Goal: Task Accomplishment & Management: Use online tool/utility

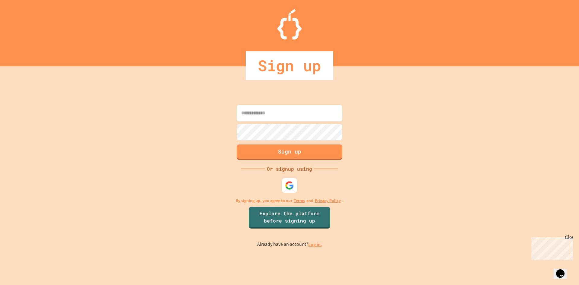
click at [315, 251] on div "Sign up Or signup using By signing up, you agree to our Terms and Privacy Polic…" at bounding box center [289, 175] width 579 height 219
click at [315, 247] on link "Log in." at bounding box center [315, 244] width 14 height 6
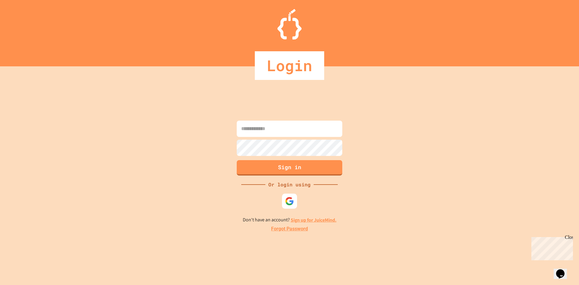
click at [296, 126] on input at bounding box center [290, 129] width 106 height 16
type input "**********"
click at [306, 167] on button "Sign in" at bounding box center [290, 167] width 106 height 15
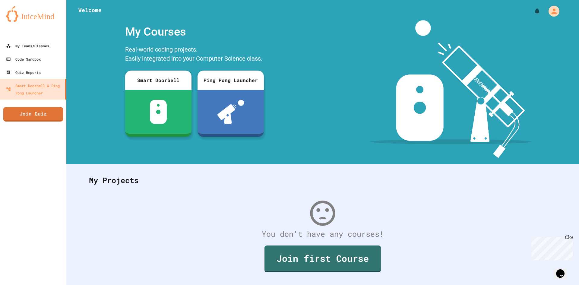
click at [12, 39] on div "My Teams/Classes Code Sandbox Quiz Reports Smart Doorbell & Ping Pong Launcher …" at bounding box center [33, 142] width 66 height 285
click at [13, 41] on link "My Teams/Classes" at bounding box center [33, 46] width 69 height 14
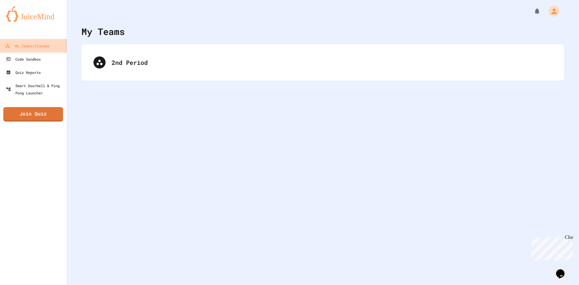
drag, startPoint x: 171, startPoint y: 29, endPoint x: 169, endPoint y: 43, distance: 14.6
click at [170, 41] on div "My Teams 2nd Period" at bounding box center [322, 142] width 513 height 285
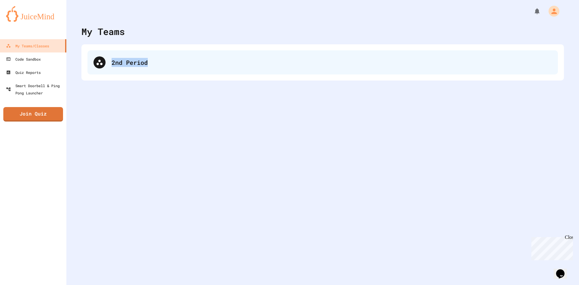
click at [166, 54] on div "2nd Period" at bounding box center [323, 62] width 471 height 24
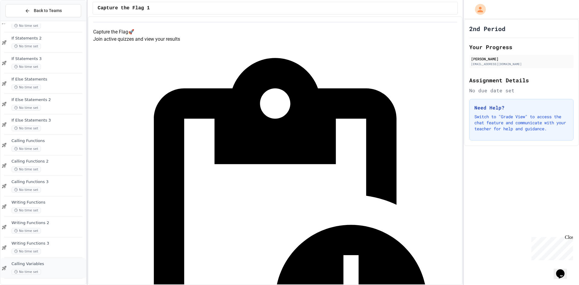
click at [52, 260] on div "Calling Variables No time set" at bounding box center [43, 268] width 85 height 21
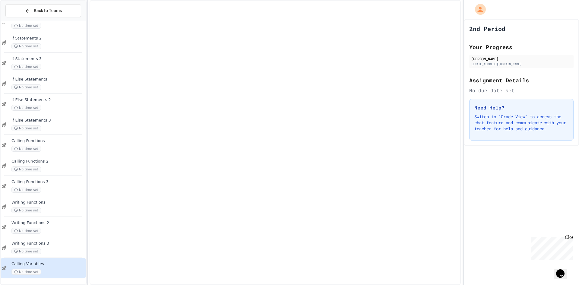
scroll to position [378, 0]
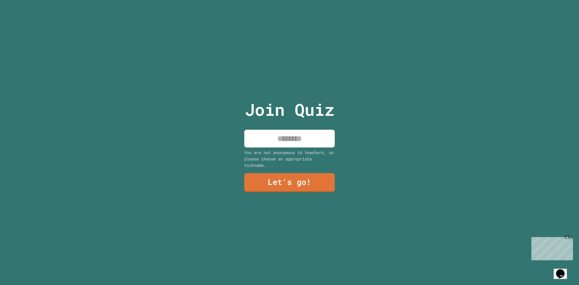
drag, startPoint x: 304, startPoint y: 126, endPoint x: 311, endPoint y: 157, distance: 31.6
click at [304, 130] on input at bounding box center [289, 139] width 91 height 18
type input "*"
click at [314, 176] on link "Let's go!" at bounding box center [289, 182] width 91 height 19
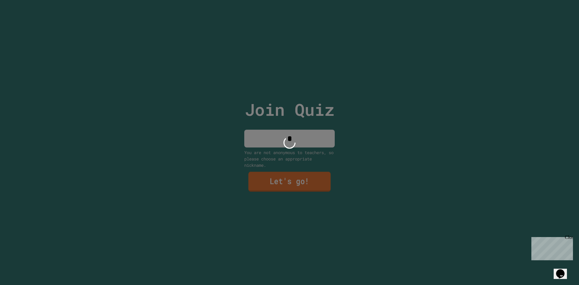
click at [314, 176] on div at bounding box center [289, 142] width 579 height 285
click at [315, 177] on div at bounding box center [289, 142] width 579 height 285
click at [316, 177] on div at bounding box center [289, 142] width 579 height 285
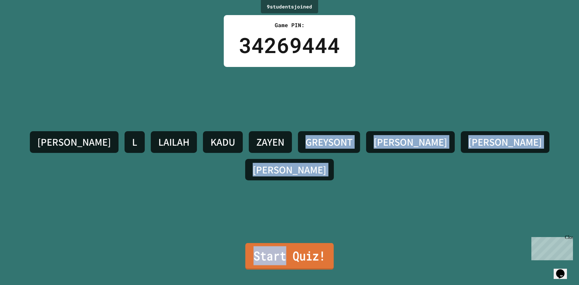
click at [285, 252] on div "9 student s joined Game PIN: 34269444 CHARLIE L LAILAH KADU ZAYEN GREYSONT COOP…" at bounding box center [289, 142] width 579 height 285
click at [285, 252] on link "Start Quiz!" at bounding box center [289, 256] width 88 height 27
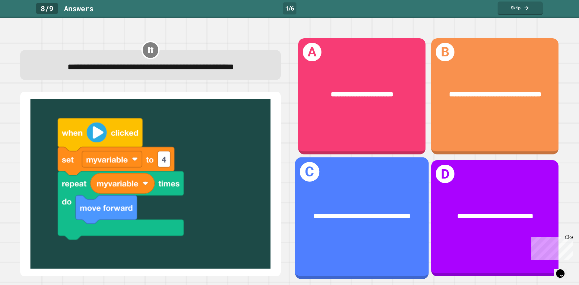
click at [326, 196] on div "**********" at bounding box center [362, 216] width 134 height 40
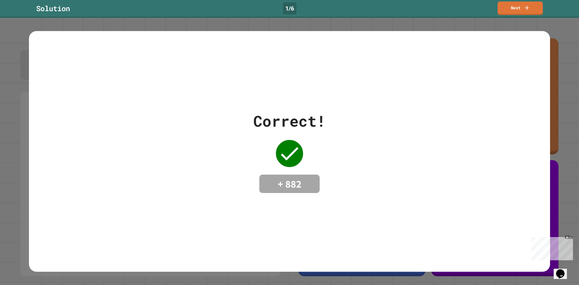
drag, startPoint x: 488, startPoint y: 15, endPoint x: 495, endPoint y: 13, distance: 7.1
click at [494, 13] on div "Solution 1 / 6 Next" at bounding box center [289, 9] width 579 height 14
click at [502, 4] on link "Next" at bounding box center [520, 7] width 43 height 14
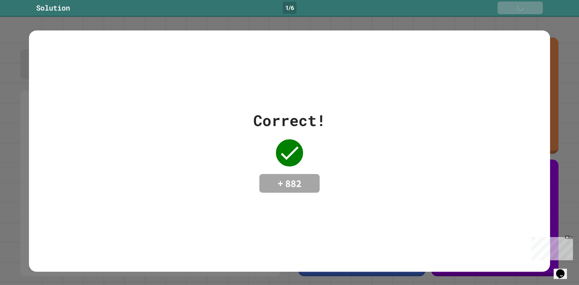
click at [506, 8] on link "Next" at bounding box center [520, 8] width 45 height 13
drag, startPoint x: 506, startPoint y: 8, endPoint x: 506, endPoint y: 13, distance: 4.9
click at [506, 11] on link "Next" at bounding box center [520, 8] width 45 height 13
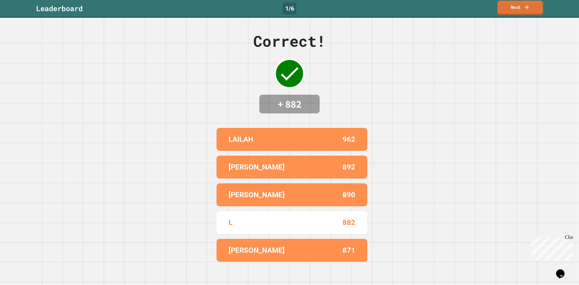
click at [510, 4] on link "Next" at bounding box center [521, 8] width 46 height 14
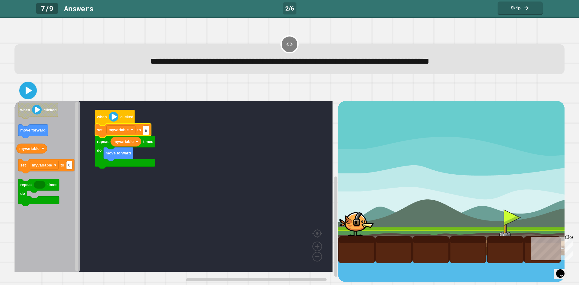
type input "*"
click at [30, 93] on icon at bounding box center [29, 91] width 6 height 8
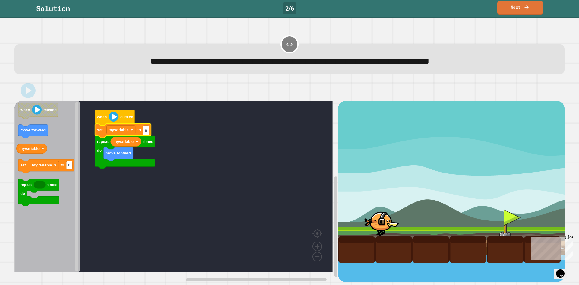
click at [517, 3] on link "Next" at bounding box center [521, 8] width 46 height 14
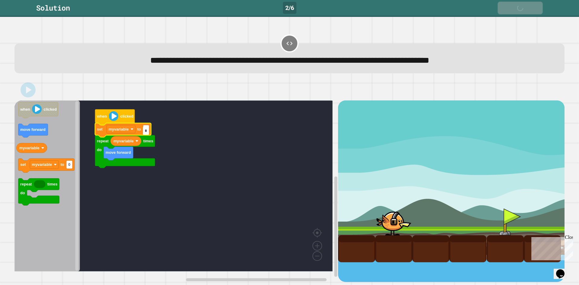
click at [517, 3] on link "Next" at bounding box center [520, 8] width 45 height 13
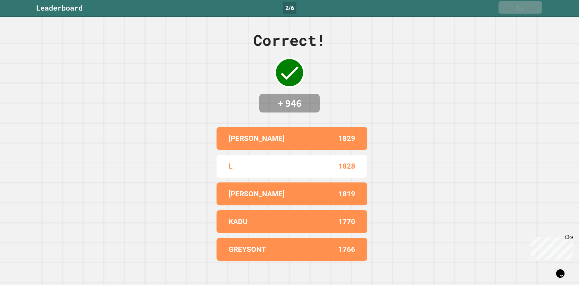
click at [517, 3] on link "Next" at bounding box center [520, 7] width 43 height 13
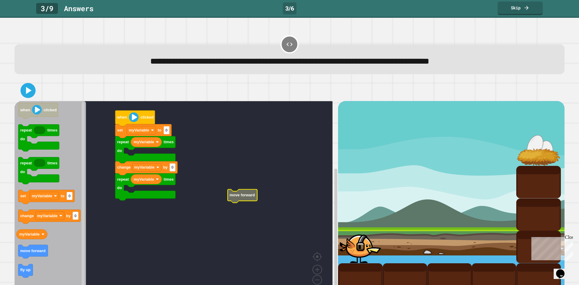
drag, startPoint x: 14, startPoint y: 271, endPoint x: 18, endPoint y: 271, distance: 3.9
click at [18, 272] on div "**********" at bounding box center [289, 151] width 579 height 267
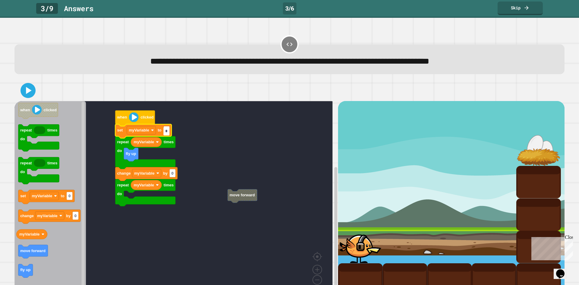
type input "*"
click at [63, 252] on icon "Blockly Workspace" at bounding box center [50, 198] width 72 height 194
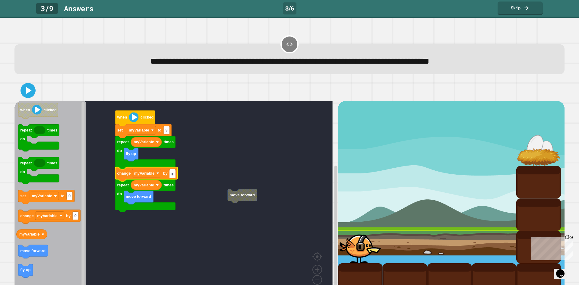
type input "*"
click at [40, 93] on div at bounding box center [289, 90] width 550 height 21
click at [32, 89] on icon at bounding box center [27, 90] width 13 height 13
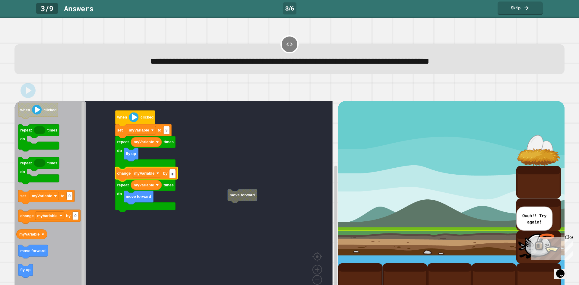
click at [173, 180] on icon "Blockly Workspace" at bounding box center [146, 175] width 62 height 14
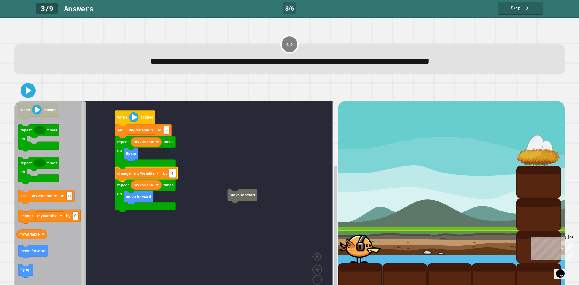
click at [174, 176] on rect "Blockly Workspace" at bounding box center [173, 173] width 6 height 8
type input "*"
drag, startPoint x: 27, startPoint y: 89, endPoint x: 30, endPoint y: 92, distance: 4.7
click at [27, 90] on icon at bounding box center [29, 90] width 7 height 8
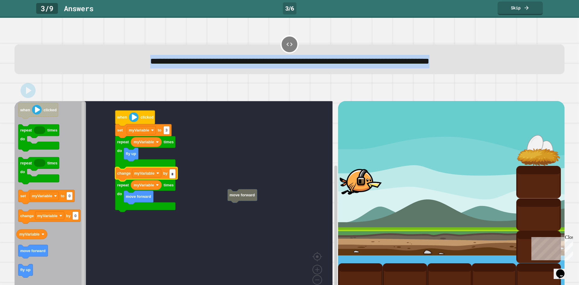
drag, startPoint x: 521, startPoint y: 7, endPoint x: 525, endPoint y: 72, distance: 65.0
click at [525, 72] on div "**********" at bounding box center [289, 142] width 579 height 285
click at [522, 74] on div "**********" at bounding box center [289, 59] width 550 height 30
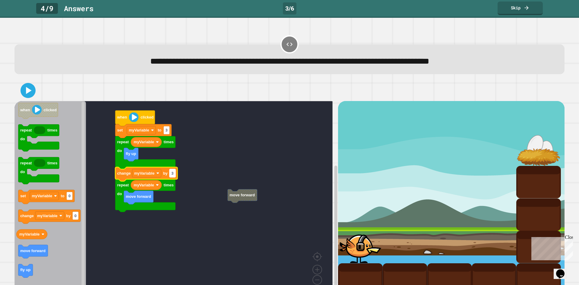
click at [173, 177] on rect "Blockly Workspace" at bounding box center [173, 173] width 6 height 8
drag, startPoint x: 29, startPoint y: 88, endPoint x: 24, endPoint y: 89, distance: 5.0
click at [25, 88] on icon at bounding box center [28, 91] width 14 height 14
click at [174, 177] on input "*" at bounding box center [173, 174] width 6 height 8
click at [178, 175] on input "**" at bounding box center [174, 174] width 8 height 8
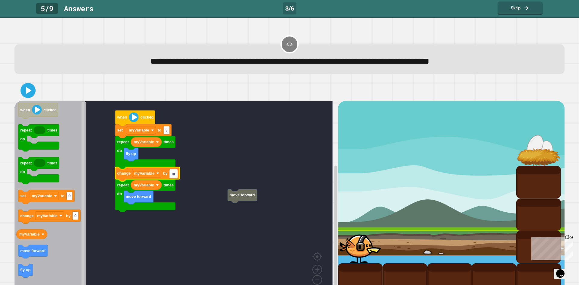
click at [177, 175] on input "**" at bounding box center [174, 174] width 8 height 8
type input "*"
click at [36, 89] on button at bounding box center [28, 90] width 18 height 18
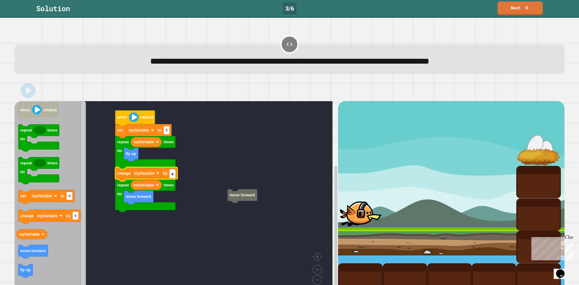
drag, startPoint x: 523, startPoint y: 18, endPoint x: 526, endPoint y: 10, distance: 8.3
click at [524, 16] on div "**********" at bounding box center [289, 142] width 579 height 285
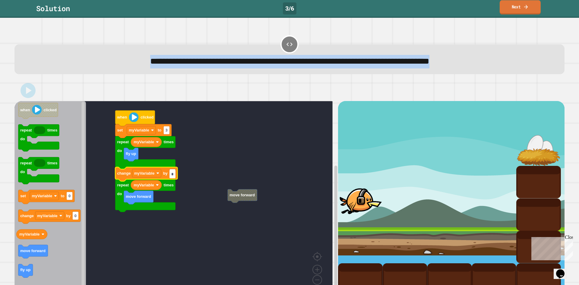
click at [526, 10] on link "Next" at bounding box center [520, 7] width 41 height 14
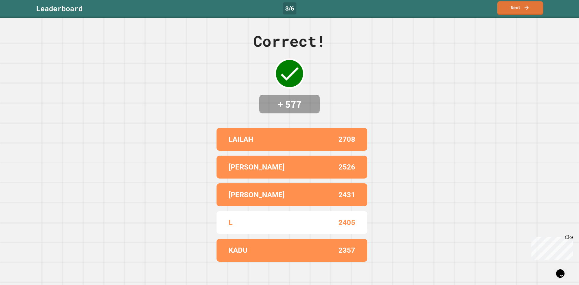
click at [526, 10] on link "Next" at bounding box center [521, 8] width 46 height 14
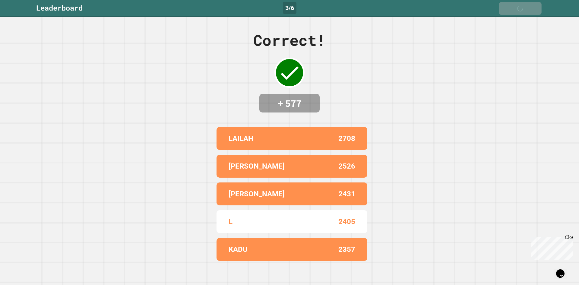
click at [525, 10] on icon at bounding box center [528, 9] width 6 height 6
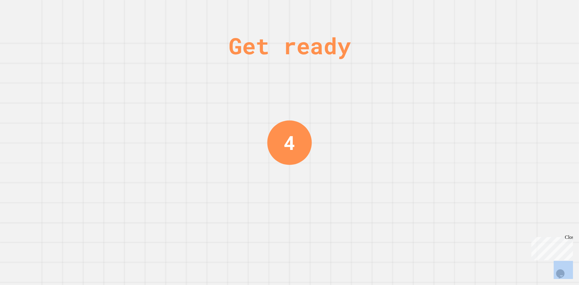
click at [522, 13] on div "Get ready 4" at bounding box center [289, 142] width 579 height 285
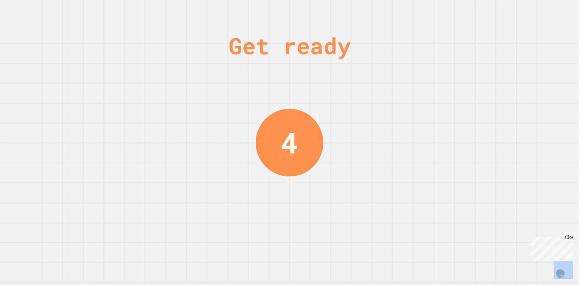
click at [522, 14] on div "Get ready 4" at bounding box center [289, 142] width 579 height 285
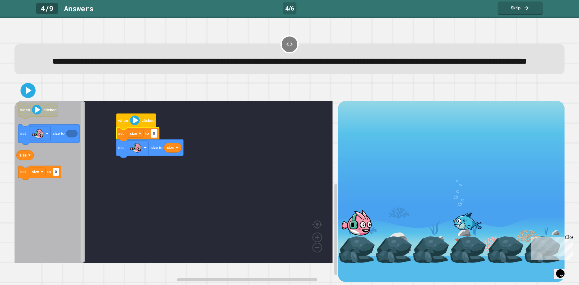
click at [155, 136] on text "0" at bounding box center [154, 133] width 2 height 5
click at [183, 145] on rect "Blockly Workspace" at bounding box center [173, 182] width 318 height 162
click at [157, 138] on rect "Blockly Workspace" at bounding box center [154, 133] width 6 height 8
type input "***"
click at [25, 98] on icon at bounding box center [28, 90] width 14 height 14
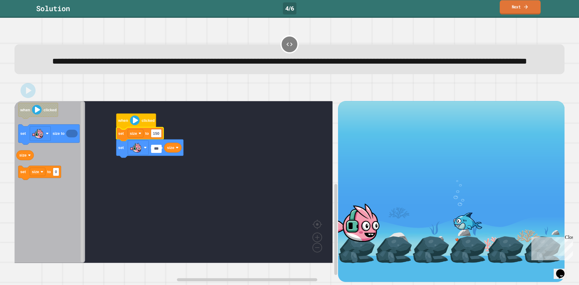
click at [512, 5] on link "Next" at bounding box center [520, 7] width 41 height 14
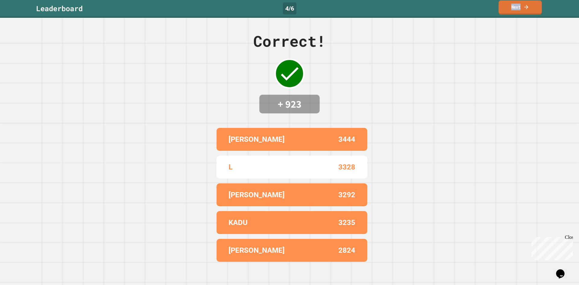
click at [512, 5] on link "Next" at bounding box center [520, 7] width 43 height 14
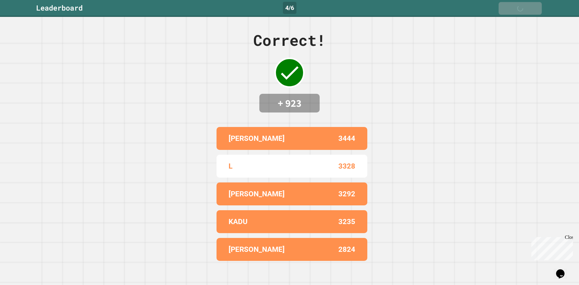
click at [512, 5] on div "Next" at bounding box center [521, 8] width 20 height 7
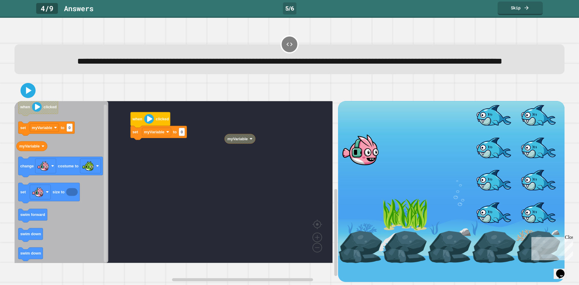
click at [161, 157] on div "set myVariable to 0 when clicked myVariable when clicked set myVariable to 0 my…" at bounding box center [176, 191] width 324 height 181
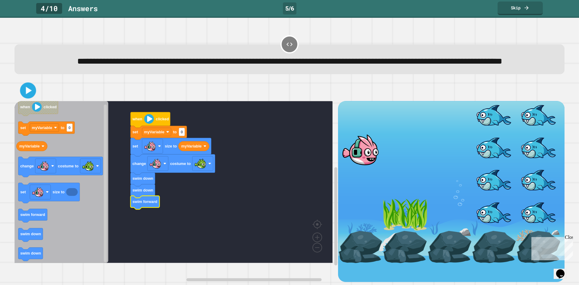
drag, startPoint x: 14, startPoint y: 92, endPoint x: 35, endPoint y: 113, distance: 29.7
click at [17, 95] on div "when clicked set myVariable to 0 set size to myVariable change costume to swim …" at bounding box center [289, 181] width 556 height 208
click at [36, 101] on div at bounding box center [289, 90] width 550 height 21
click at [34, 101] on div at bounding box center [289, 90] width 550 height 21
click at [28, 97] on icon at bounding box center [28, 91] width 12 height 12
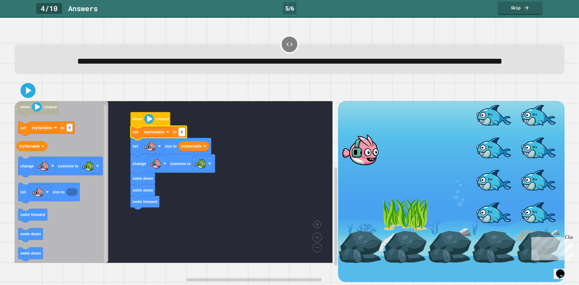
click at [184, 136] on rect "Blockly Workspace" at bounding box center [182, 132] width 6 height 8
type input "**"
click at [22, 97] on icon at bounding box center [28, 91] width 12 height 12
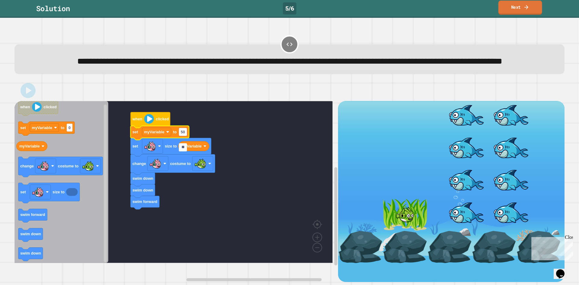
click at [532, 5] on link "Next" at bounding box center [521, 8] width 44 height 14
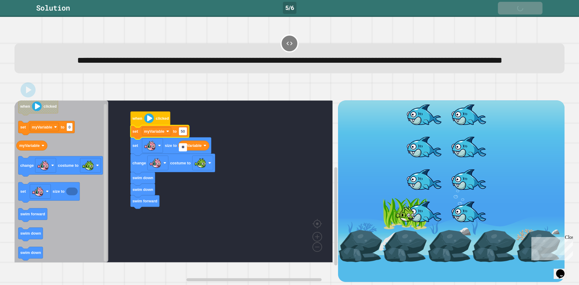
click at [532, 5] on link "Next" at bounding box center [520, 8] width 45 height 13
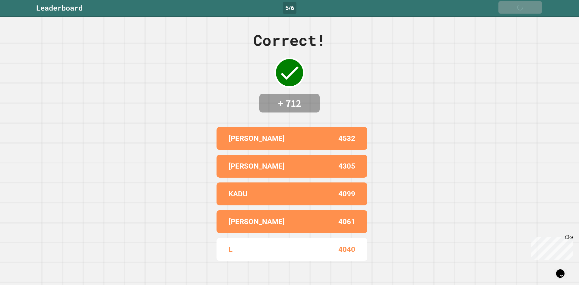
click at [532, 5] on link "Next" at bounding box center [521, 7] width 44 height 13
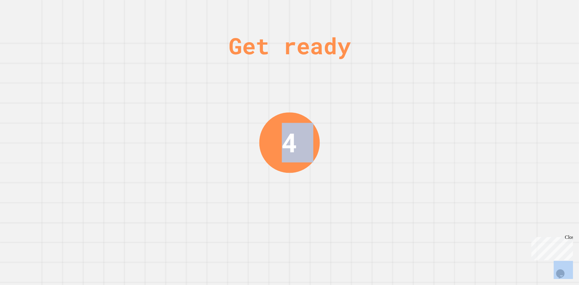
click at [532, 5] on div "Get ready 4" at bounding box center [289, 142] width 579 height 285
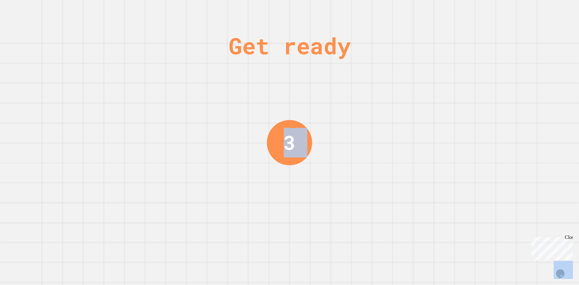
click at [501, 93] on div "Get ready 3" at bounding box center [289, 142] width 579 height 285
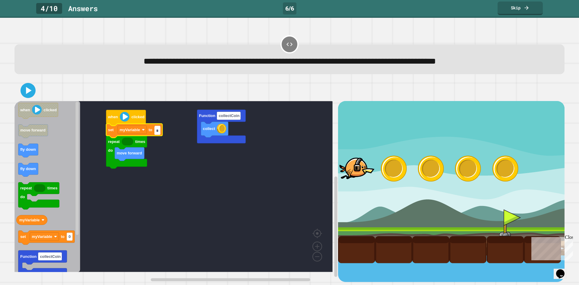
type input "*"
click at [81, 152] on rect "Blockly Workspace" at bounding box center [173, 186] width 318 height 171
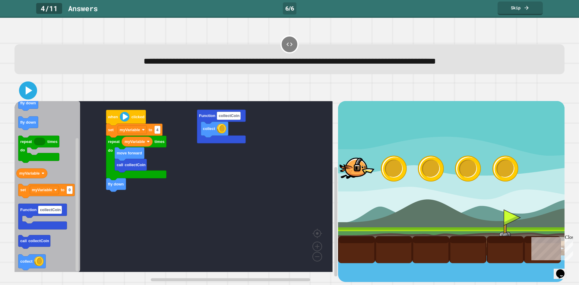
click at [26, 92] on icon at bounding box center [29, 90] width 7 height 8
click at [31, 98] on icon at bounding box center [28, 90] width 14 height 14
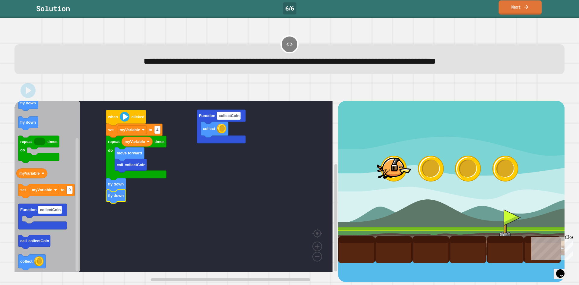
click at [509, 9] on link "Next" at bounding box center [520, 7] width 43 height 14
